Goal: Task Accomplishment & Management: Complete application form

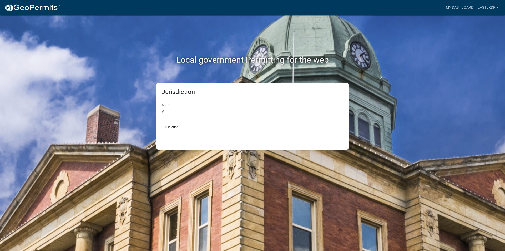
click at [167, 104] on div "State All [US_STATE] [US_STATE] [US_STATE] [US_STATE] [US_STATE] [US_STATE] [US…" at bounding box center [252, 108] width 181 height 18
click at [166, 110] on select "All [US_STATE] [US_STATE] [US_STATE] [US_STATE] [US_STATE] [US_STATE] [US_STATE…" at bounding box center [252, 111] width 181 height 11
select select "[US_STATE]"
click at [162, 106] on select "All [US_STATE] [US_STATE] [US_STATE] [US_STATE] [US_STATE] [US_STATE] [US_STATE…" at bounding box center [252, 111] width 181 height 11
click at [169, 134] on select "[GEOGRAPHIC_DATA], [US_STATE][PERSON_NAME][GEOGRAPHIC_DATA], [US_STATE][PERSON_…" at bounding box center [252, 134] width 181 height 11
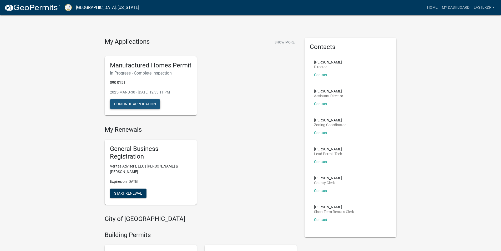
click at [138, 103] on button "Continue Application" at bounding box center [135, 103] width 50 height 9
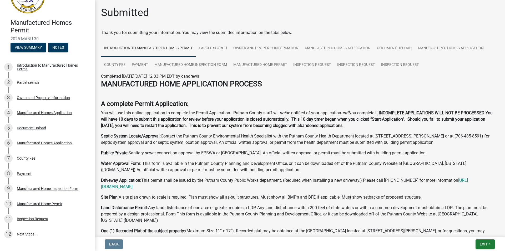
scroll to position [54, 0]
